Goal: Task Accomplishment & Management: Complete application form

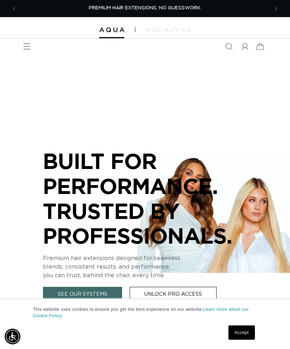
click at [178, 293] on link "Unlock Pro Access" at bounding box center [172, 294] width 87 height 15
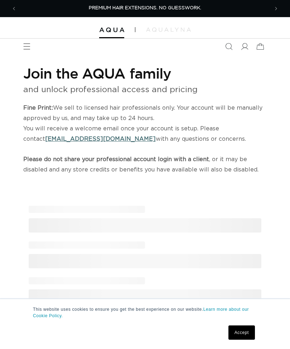
select select "US"
select select "[GEOGRAPHIC_DATA]"
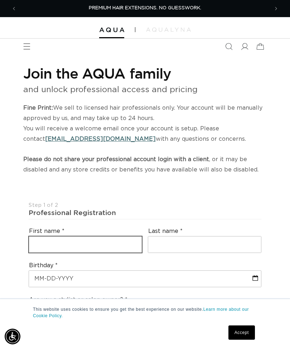
click at [112, 243] on input "text" at bounding box center [85, 245] width 113 height 16
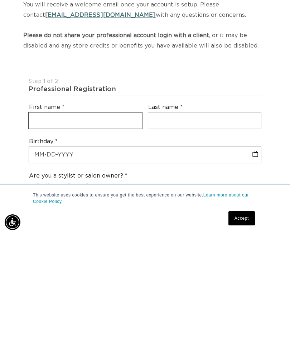
type input "Shayli"
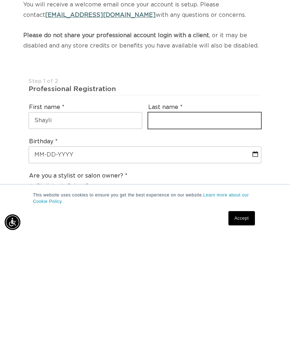
click at [226, 227] on input "text" at bounding box center [204, 235] width 113 height 16
type input "Roaten"
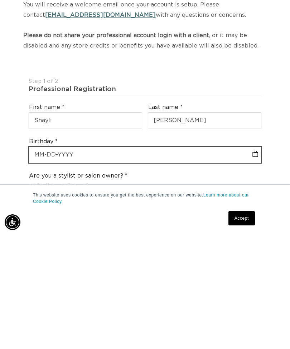
select select "9"
select select "2025"
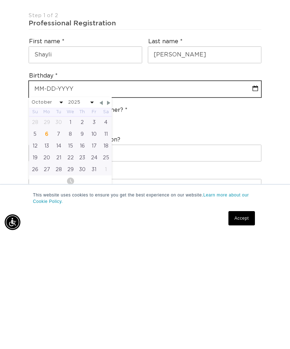
scroll to position [0, 252]
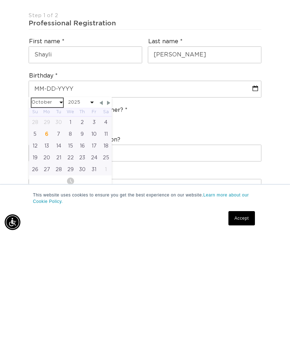
click at [47, 213] on select "January February March April May June July August September October November De…" at bounding box center [46, 217] width 31 height 9
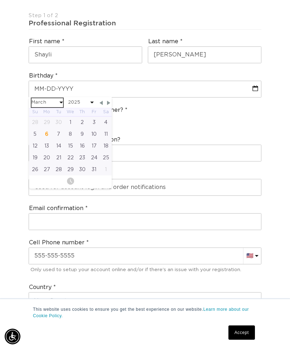
select select "2"
select select "2025"
click at [79, 99] on select "2045 2044 2043 2042 2041 2040 2039 2038 2037 2036 2035 2034 2033 2032 2031 2030…" at bounding box center [81, 102] width 26 height 9
select select "2"
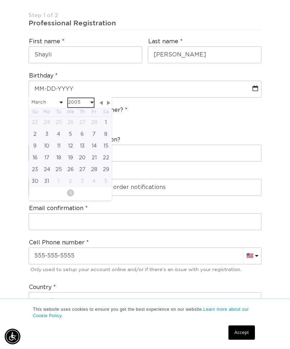
select select "2005"
click at [95, 141] on div "18" at bounding box center [94, 146] width 12 height 12
type input "03-18-2005"
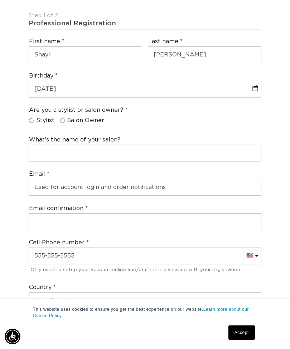
scroll to position [0, 252]
click at [40, 118] on span "Stylist" at bounding box center [45, 121] width 18 height 8
click at [34, 118] on input "Stylist" at bounding box center [31, 120] width 5 height 5
radio input "true"
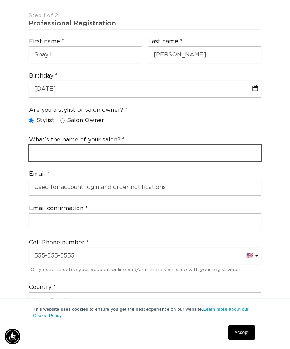
click at [126, 148] on input "text" at bounding box center [145, 153] width 232 height 16
type input "Vanity salon"
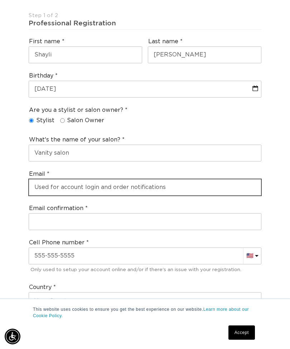
click at [158, 181] on input "email" at bounding box center [145, 188] width 232 height 16
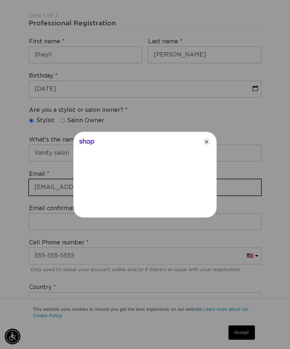
type input "shayliroaten5@icloud.com"
click at [207, 146] on icon "Close" at bounding box center [206, 142] width 9 height 9
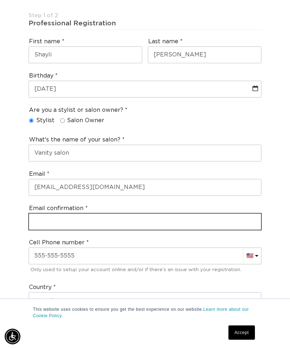
click at [150, 217] on input "email" at bounding box center [145, 222] width 232 height 16
type input "s"
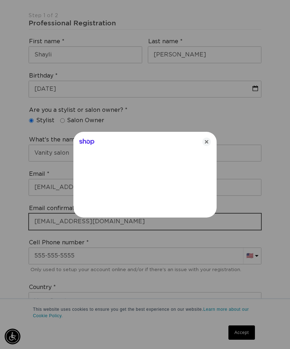
scroll to position [0, 503]
type input "shayliroaten5@icloud.com"
click at [207, 146] on icon "Close" at bounding box center [206, 142] width 9 height 9
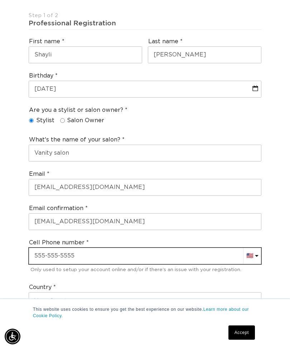
click at [152, 251] on input "text" at bounding box center [145, 256] width 232 height 16
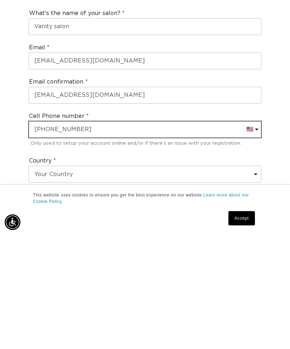
type input "+1 501 708 9528"
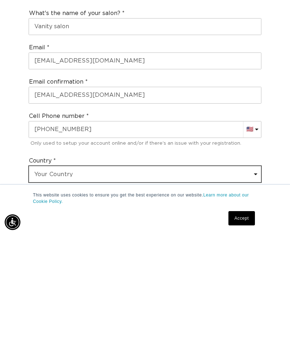
click at [161, 281] on select "Your Country United States Canada Afghanistan Åland Islands Albania Algeria And…" at bounding box center [145, 289] width 232 height 16
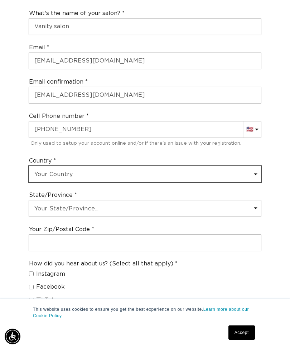
scroll to position [0, 0]
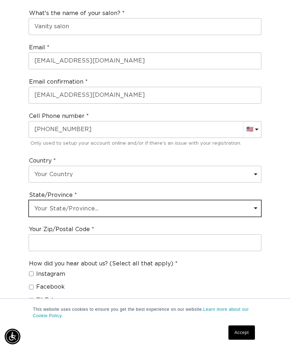
click at [130, 205] on select "Your State/Province... Alabama Alaska American Samoa Arizona Arkansas Californi…" at bounding box center [145, 209] width 232 height 16
select select "Tennessee"
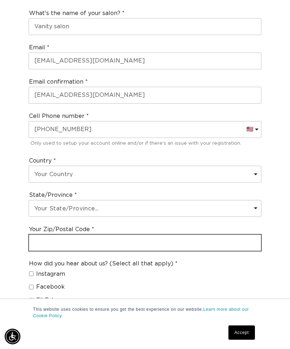
click at [137, 238] on input "text" at bounding box center [145, 243] width 232 height 16
click at [134, 235] on input "text" at bounding box center [145, 243] width 232 height 16
paste input "7215 US-64, Memphis, TN 38133"
click at [113, 235] on input "7215 US-64, Memphis, TN 38133" at bounding box center [145, 243] width 232 height 16
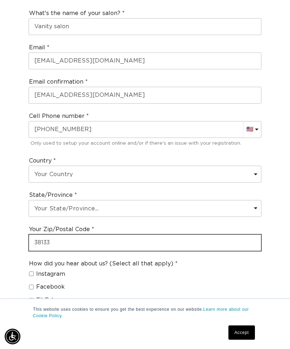
scroll to position [0, 503]
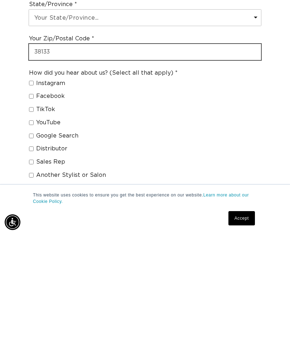
type input "38133"
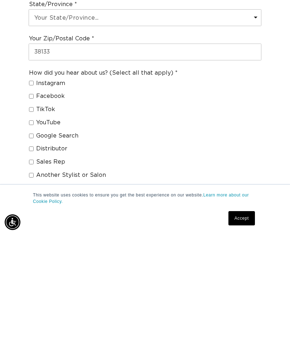
click at [33, 195] on input "Instagram" at bounding box center [31, 197] width 5 height 5
checkbox input "true"
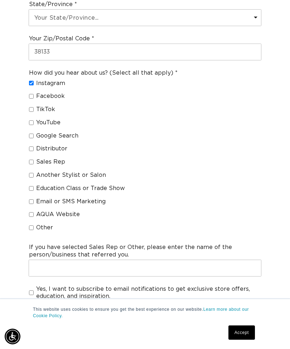
click at [90, 170] on fieldset "How did you hear about us? (Select all that apply) Instagram Facebook TikTok Yo…" at bounding box center [103, 151] width 148 height 165
click at [37, 172] on span "Another Stylist or Salon" at bounding box center [71, 176] width 70 height 8
click at [34, 173] on input "Another Stylist or Salon" at bounding box center [31, 175] width 5 height 5
checkbox input "true"
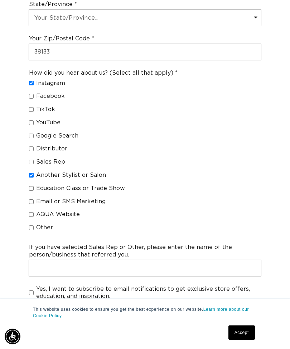
scroll to position [0, 503]
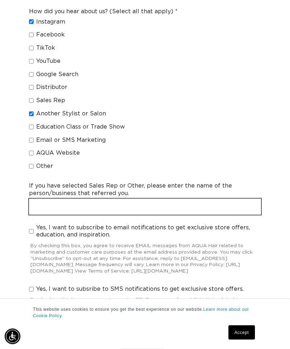
click at [187, 199] on input "text" at bounding box center [145, 207] width 232 height 16
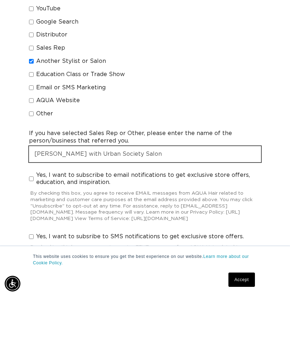
type input "Kelcey Kirtley with Urban Society Salon"
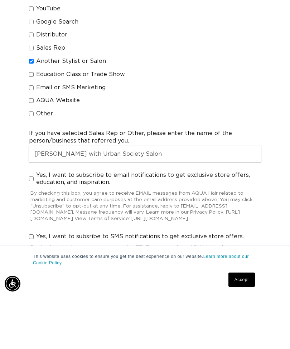
click at [93, 225] on span "Yes, I want to subscribe to email notifications to get exclusive store offers, …" at bounding box center [148, 232] width 225 height 15
click at [34, 230] on input "Yes, I want to subscribe to email notifications to get exclusive store offers, …" at bounding box center [31, 232] width 5 height 5
checkbox input "true"
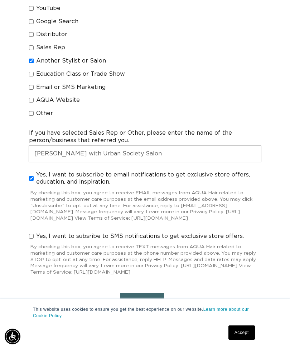
click at [99, 233] on span "Yes, I want to subsribe to SMS notifications to get exclusive store offers." at bounding box center [139, 237] width 207 height 8
click at [34, 234] on input "Yes, I want to subsribe to SMS notifications to get exclusive store offers." at bounding box center [31, 236] width 5 height 5
checkbox input "true"
click at [152, 305] on button "Next" at bounding box center [142, 303] width 44 height 18
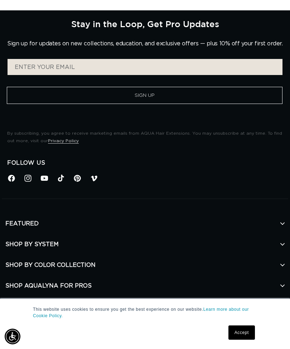
scroll to position [0, 252]
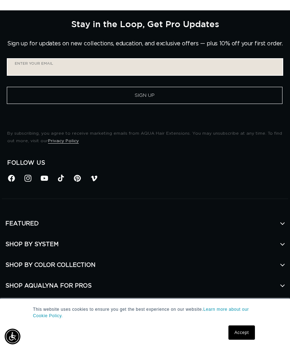
click at [226, 63] on input "Enter your email" at bounding box center [145, 67] width 275 height 16
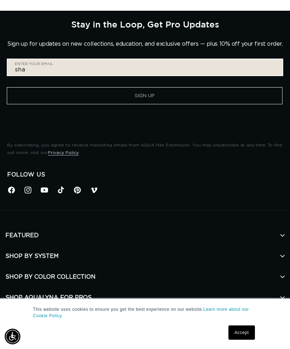
scroll to position [0, 503]
type input "shayliroaten5@icloud.com"
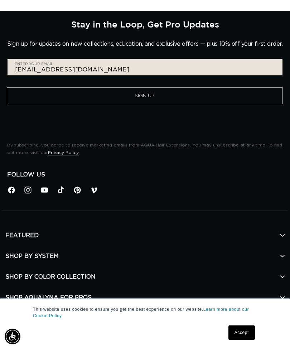
click at [195, 87] on button "Sign Up" at bounding box center [144, 95] width 275 height 17
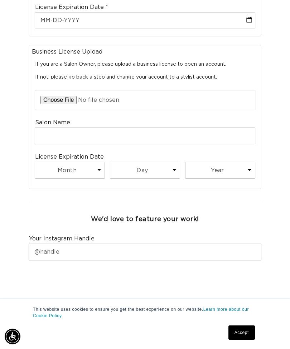
scroll to position [277, 0]
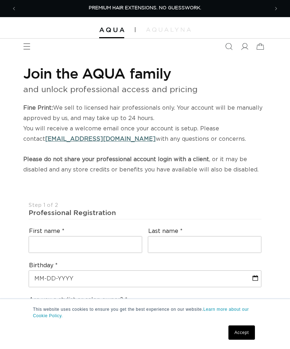
select select "US"
select select "[GEOGRAPHIC_DATA]"
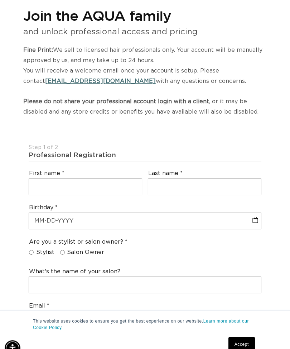
scroll to position [58, 0]
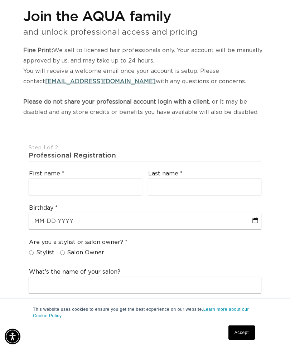
click at [115, 173] on div "First name" at bounding box center [85, 182] width 119 height 31
click at [121, 183] on input "text" at bounding box center [85, 187] width 113 height 16
type input "Shayli"
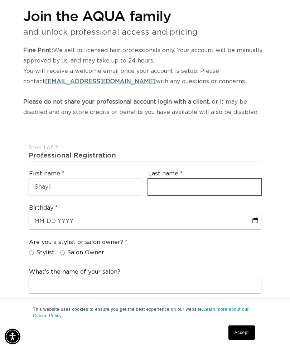
click at [205, 179] on input "text" at bounding box center [204, 187] width 113 height 16
type input "Roaten"
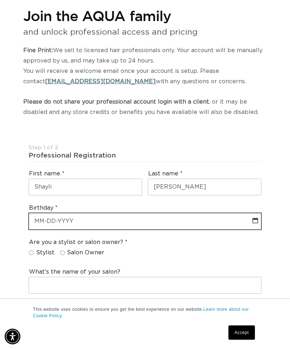
select select "9"
select select "2025"
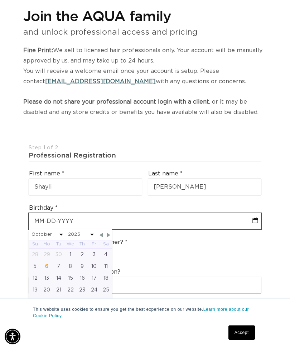
click at [163, 216] on input "text" at bounding box center [145, 221] width 232 height 16
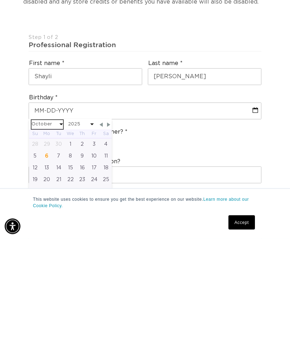
click at [55, 231] on select "January February March April May June July August September October November De…" at bounding box center [46, 235] width 31 height 9
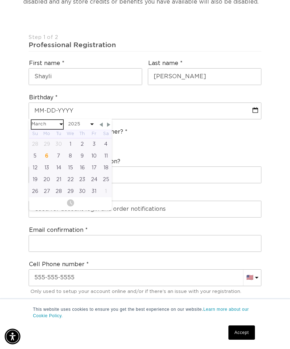
select select "2"
select select "2025"
click at [86, 121] on select "2045 2044 2043 2042 2041 2040 2039 2038 2037 2036 2035 2034 2033 2032 2031 2030…" at bounding box center [81, 124] width 26 height 9
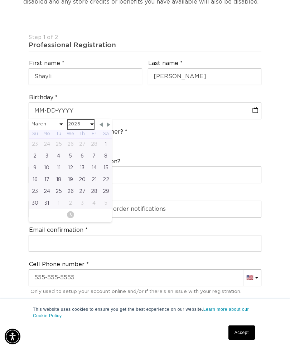
scroll to position [0, 503]
select select "2"
select select "2005"
click at [95, 165] on div "18" at bounding box center [94, 168] width 12 height 12
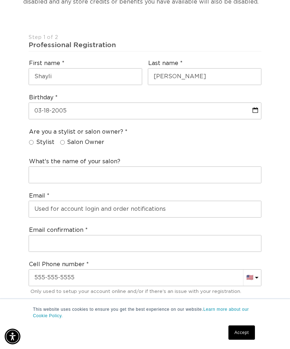
scroll to position [0, 503]
click at [44, 139] on span "Stylist" at bounding box center [45, 143] width 18 height 8
click at [34, 140] on input "Stylist" at bounding box center [31, 142] width 5 height 5
radio input "true"
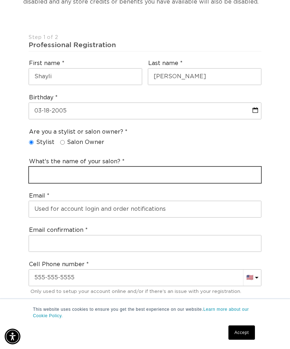
click at [123, 170] on input "text" at bounding box center [145, 175] width 232 height 16
type input "Vanity Salon"
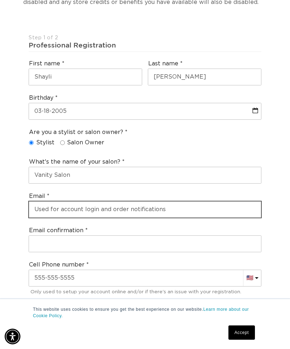
click at [169, 203] on input "email" at bounding box center [145, 210] width 232 height 16
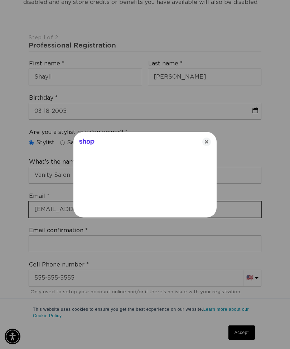
type input "shayliroaten5@icloud.com"
click at [139, 235] on div at bounding box center [145, 174] width 290 height 349
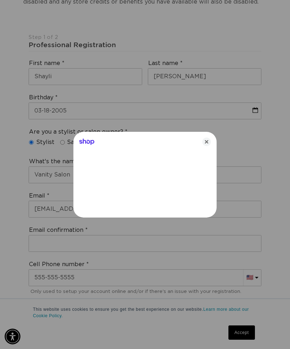
scroll to position [0, 252]
click at [206, 146] on icon "Close" at bounding box center [206, 142] width 9 height 9
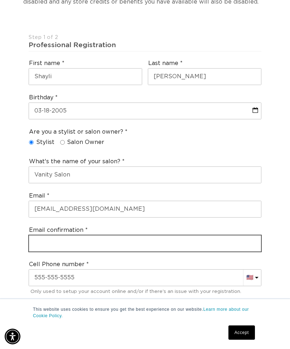
click at [114, 245] on input "email" at bounding box center [145, 244] width 232 height 16
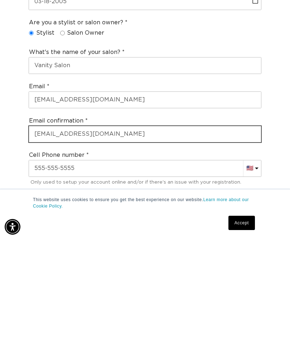
scroll to position [0, 503]
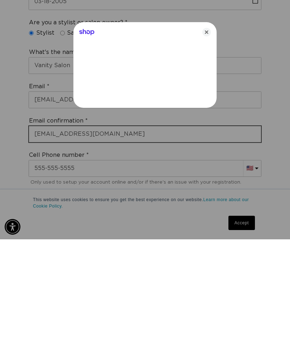
type input "shayliroaten5@icloud.com"
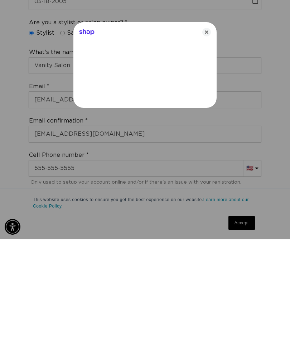
click at [124, 160] on div at bounding box center [145, 174] width 290 height 349
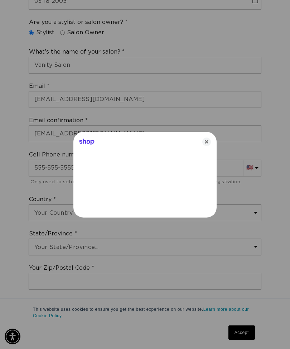
click at [203, 146] on icon "Close" at bounding box center [206, 142] width 9 height 9
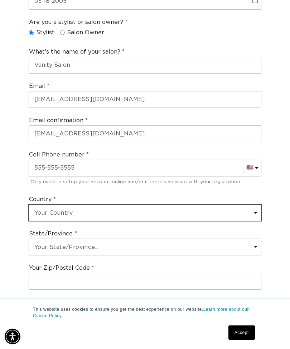
click at [194, 205] on select "Your Country United States Canada Afghanistan Åland Islands Albania Algeria And…" at bounding box center [145, 213] width 232 height 16
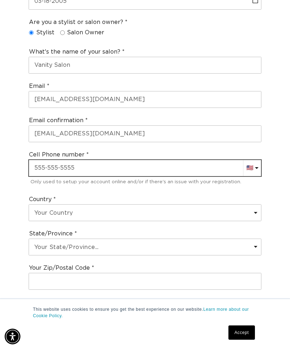
click at [221, 164] on input "text" at bounding box center [145, 168] width 232 height 16
type input "+15017089528"
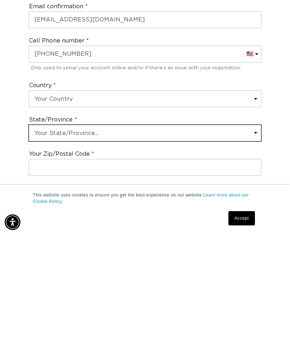
click at [198, 240] on select "Your State/Province... Alabama Alaska American Samoa Arizona Arkansas Californi…" at bounding box center [145, 248] width 232 height 16
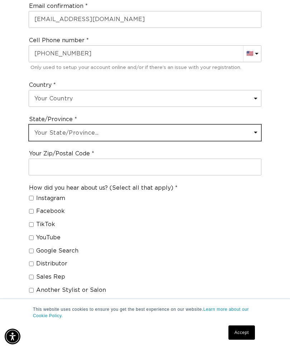
scroll to position [0, 503]
select select "Tennessee"
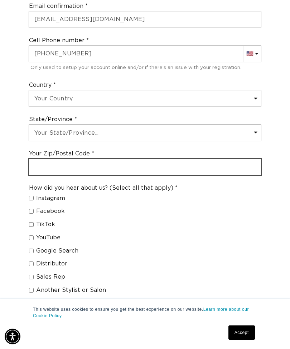
click at [167, 161] on input "text" at bounding box center [145, 167] width 232 height 16
click at [96, 159] on input "text" at bounding box center [145, 167] width 232 height 16
paste input "7215 US-64, Memphis, TN 38133"
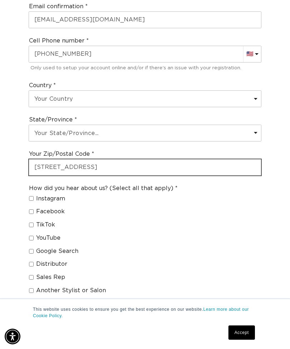
click at [106, 159] on input "7215 US-64, Memphis, TN 38133" at bounding box center [145, 167] width 232 height 16
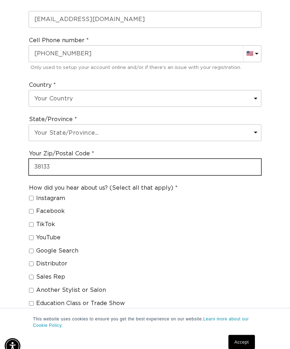
scroll to position [408, 0]
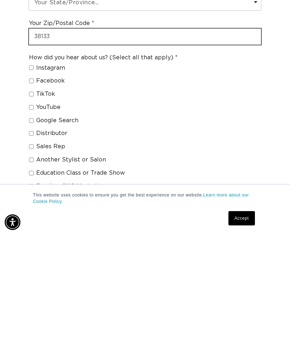
type input "38133"
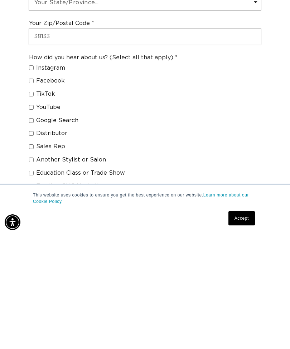
click at [89, 271] on span "Another Stylist or Salon" at bounding box center [71, 275] width 70 height 8
click at [34, 272] on input "Another Stylist or Salon" at bounding box center [31, 274] width 5 height 5
checkbox input "true"
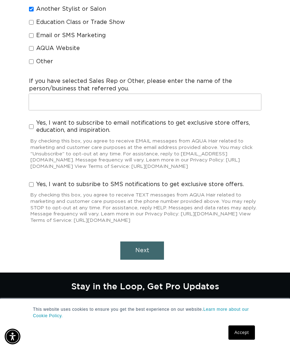
scroll to position [674, 0]
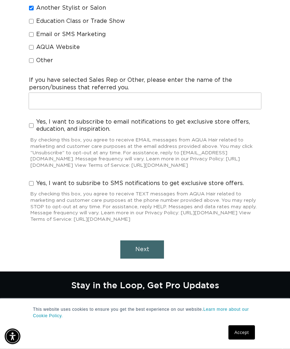
click at [93, 119] on span "Yes, I want to subscribe to email notifications to get exclusive store offers, …" at bounding box center [148, 126] width 225 height 15
click at [34, 124] on input "Yes, I want to subscribe to email notifications to get exclusive store offers, …" at bounding box center [31, 126] width 5 height 5
checkbox input "true"
click at [166, 180] on span "Yes, I want to subsribe to SMS notifications to get exclusive store offers." at bounding box center [139, 184] width 207 height 8
click at [34, 182] on input "Yes, I want to subsribe to SMS notifications to get exclusive store offers." at bounding box center [31, 184] width 5 height 5
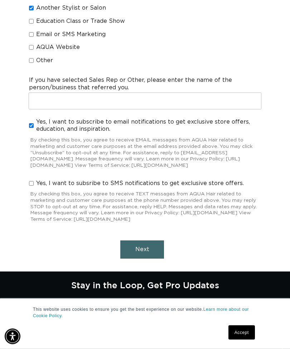
checkbox input "true"
click at [151, 252] on button "Next" at bounding box center [142, 250] width 44 height 18
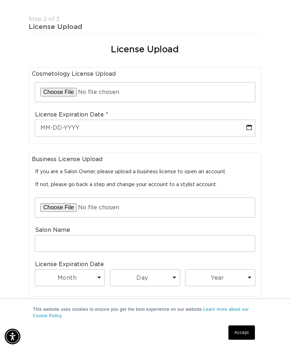
scroll to position [0, 0]
click at [54, 89] on input "file" at bounding box center [145, 92] width 220 height 19
type input "C:\fakepath\Arkansas license .HEIC"
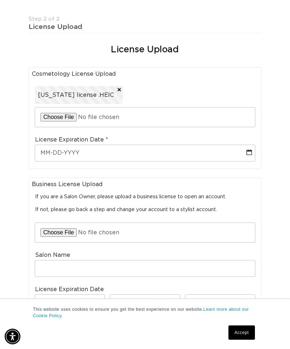
click at [175, 117] on input "file" at bounding box center [145, 117] width 220 height 19
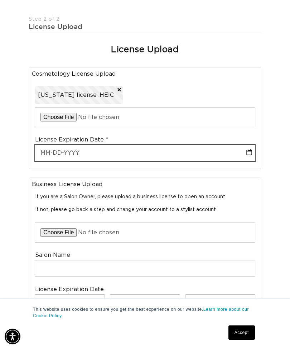
click at [148, 148] on input "text" at bounding box center [145, 153] width 220 height 16
select select "9"
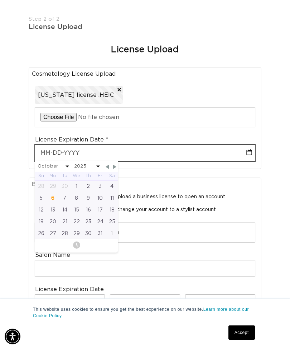
scroll to position [0, 252]
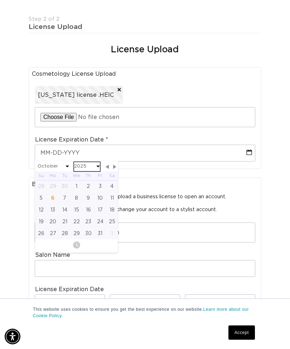
click at [86, 162] on select "2025 2026 2027 2028 2029 2030 2031 2032 2033 2034 2035 2036 2037 2038 2039 2040" at bounding box center [87, 166] width 26 height 9
select select "9"
select select "2027"
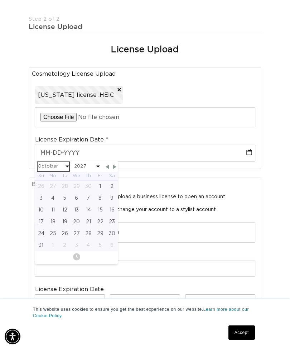
click at [58, 162] on select "January February March April May June July August September October November De…" at bounding box center [53, 166] width 31 height 9
select select "2"
select select "2027"
click at [88, 204] on div "18" at bounding box center [88, 210] width 12 height 12
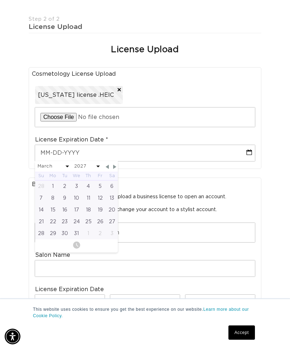
type input "03-18-2027"
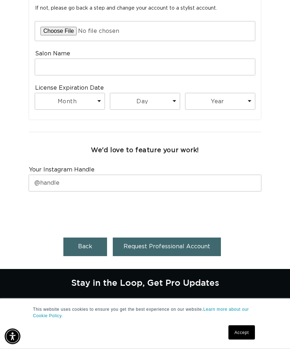
scroll to position [392, 0]
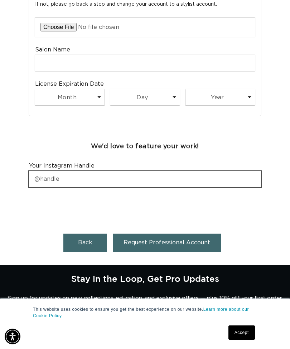
click at [213, 172] on input "text" at bounding box center [145, 179] width 232 height 16
type input "Shaylisharpened"
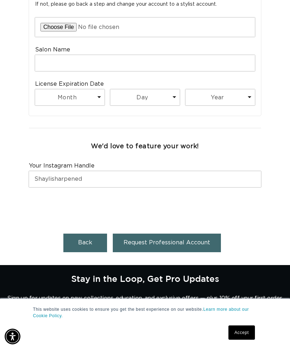
click at [195, 240] on span "Request Professional Account" at bounding box center [166, 243] width 87 height 6
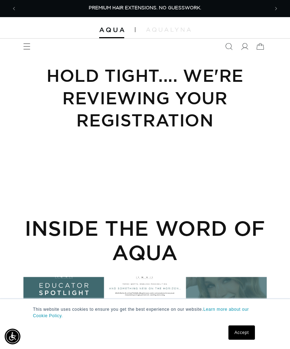
click at [241, 339] on link "Accept" at bounding box center [241, 333] width 26 height 14
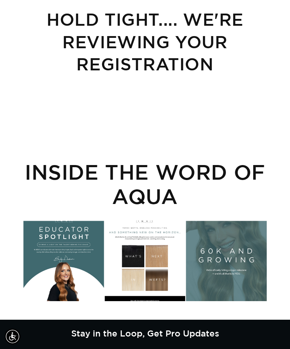
scroll to position [0, 252]
click at [88, 259] on div "Instagram post opens in a popup" at bounding box center [63, 261] width 80 height 80
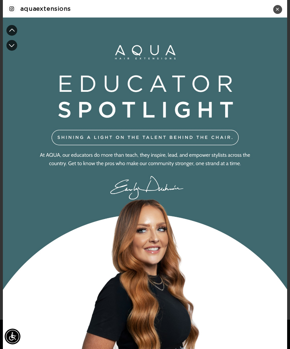
scroll to position [0, 0]
click at [15, 49] on div "Instagram post #1 details" at bounding box center [11, 45] width 11 height 11
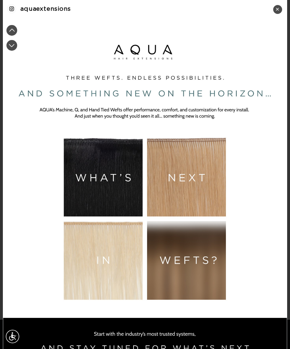
click at [275, 11] on div "✕" at bounding box center [277, 9] width 9 height 9
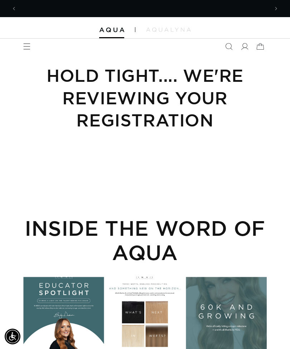
scroll to position [0, 503]
